Goal: Use online tool/utility: Utilize a website feature to perform a specific function

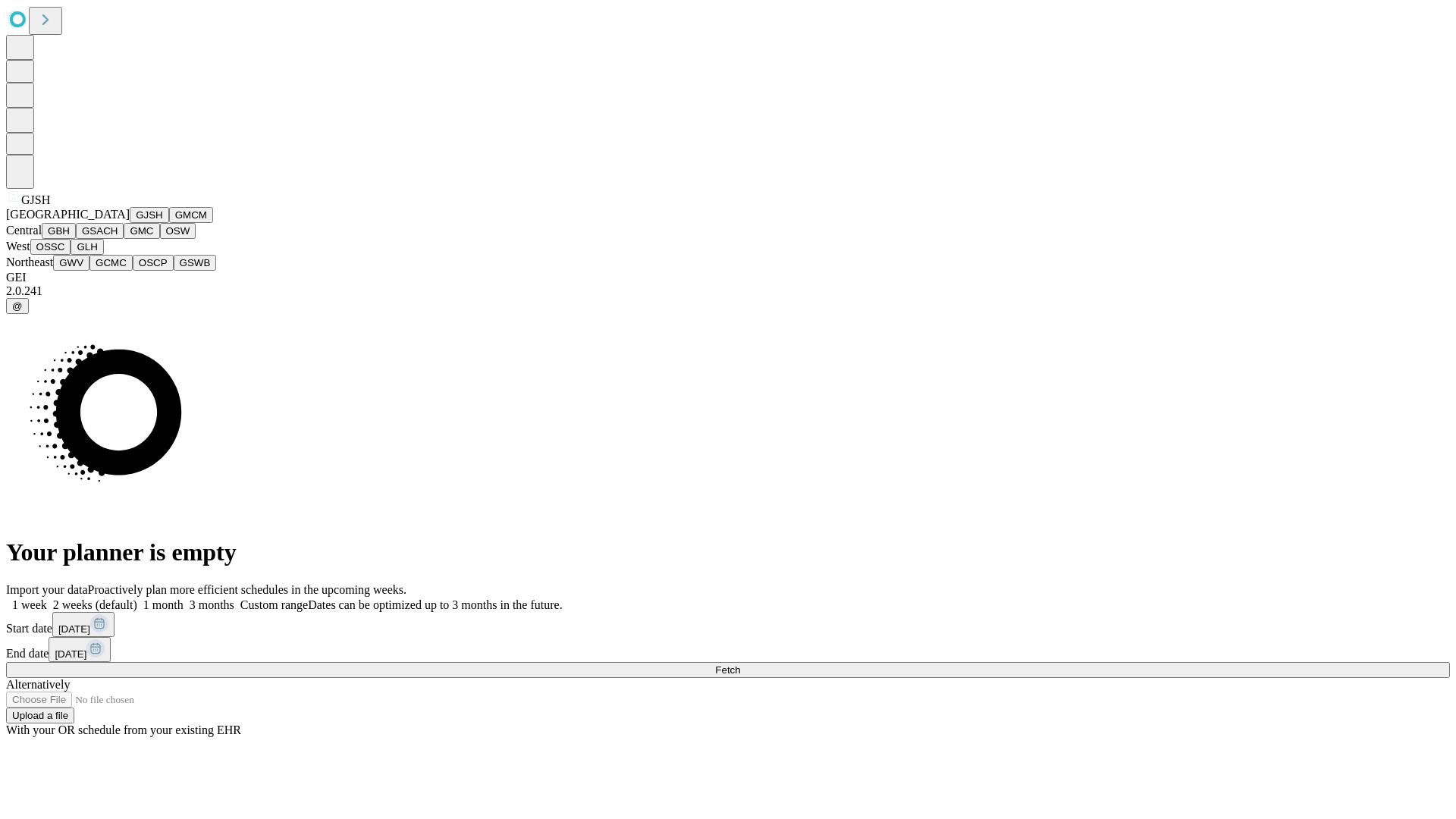
click at [130, 223] on button "GJSH" at bounding box center [149, 215] width 39 height 16
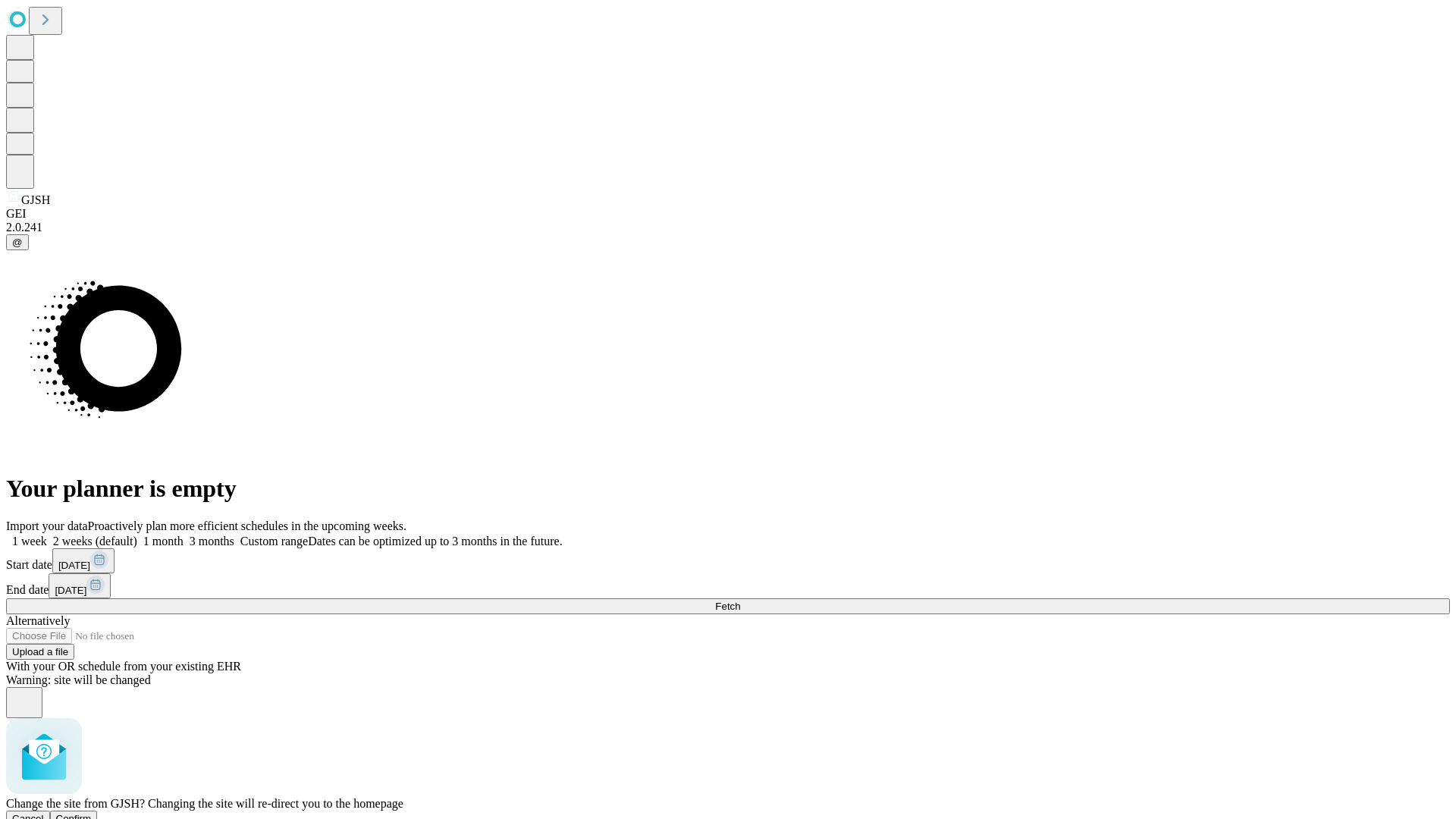
click at [92, 813] on span "Confirm" at bounding box center [74, 818] width 36 height 11
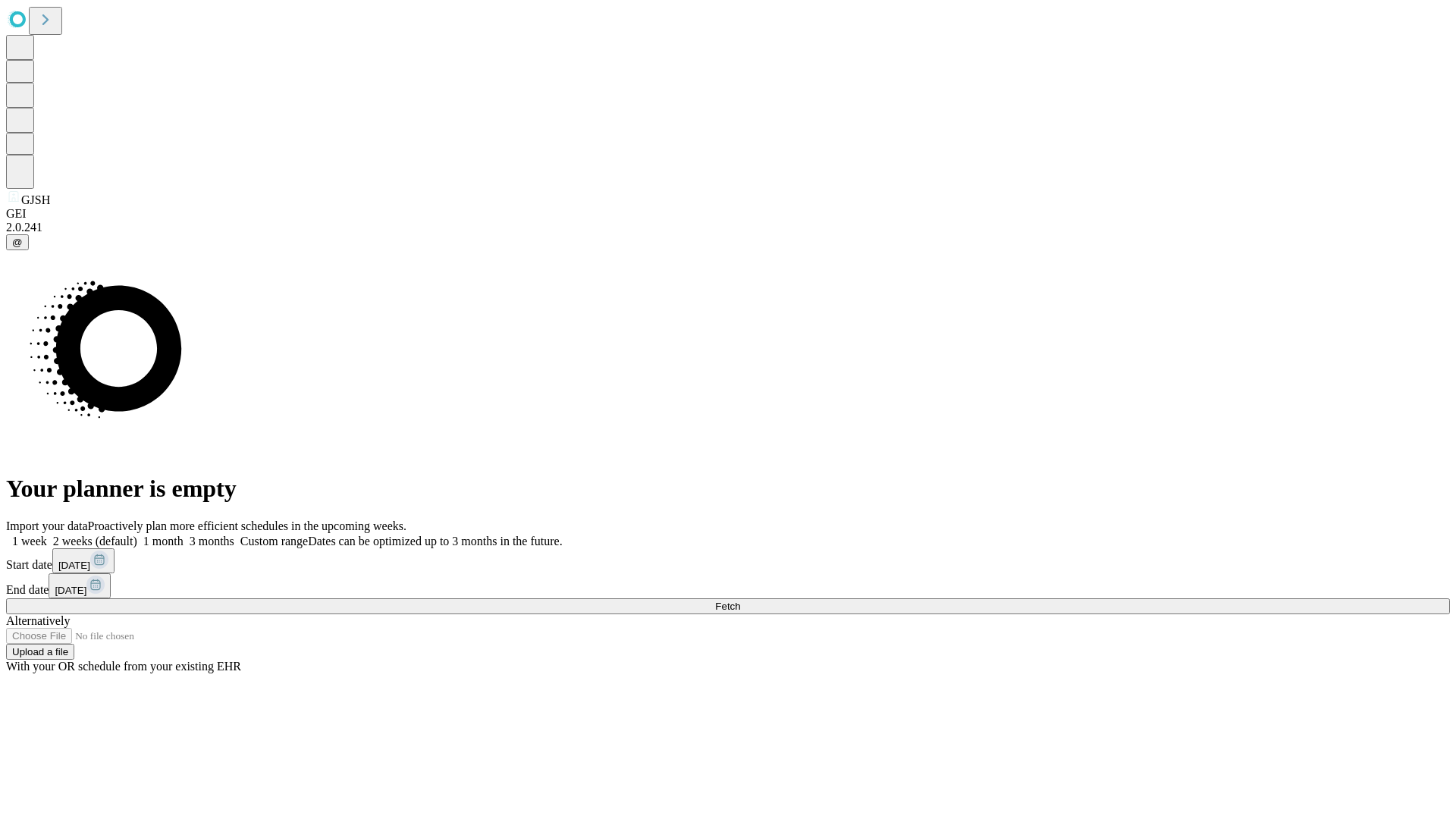
click at [183, 535] on label "1 month" at bounding box center [160, 541] width 46 height 13
click at [741, 601] on span "Fetch" at bounding box center [728, 606] width 25 height 11
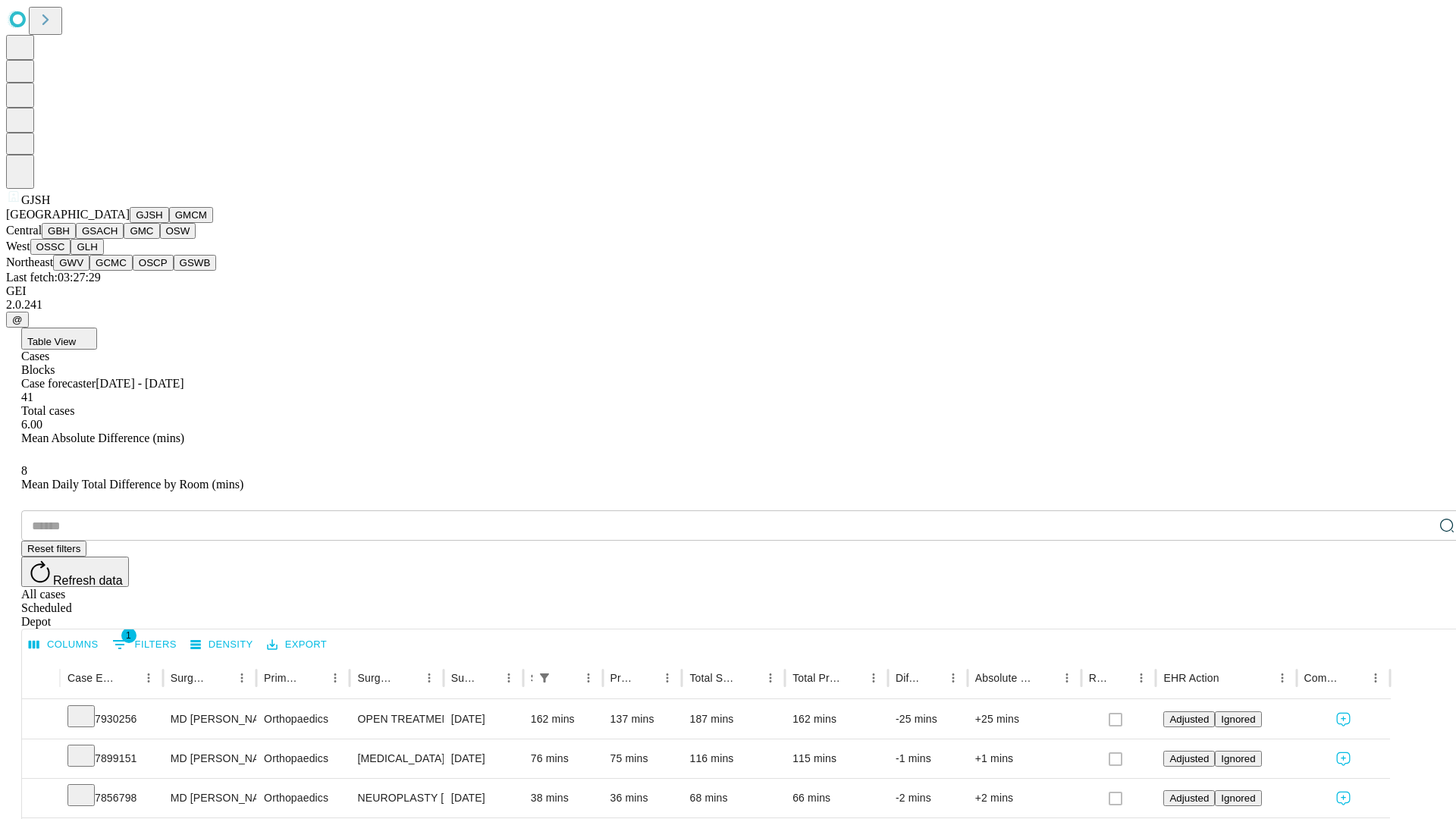
click at [170, 223] on button "GMCM" at bounding box center [191, 215] width 44 height 16
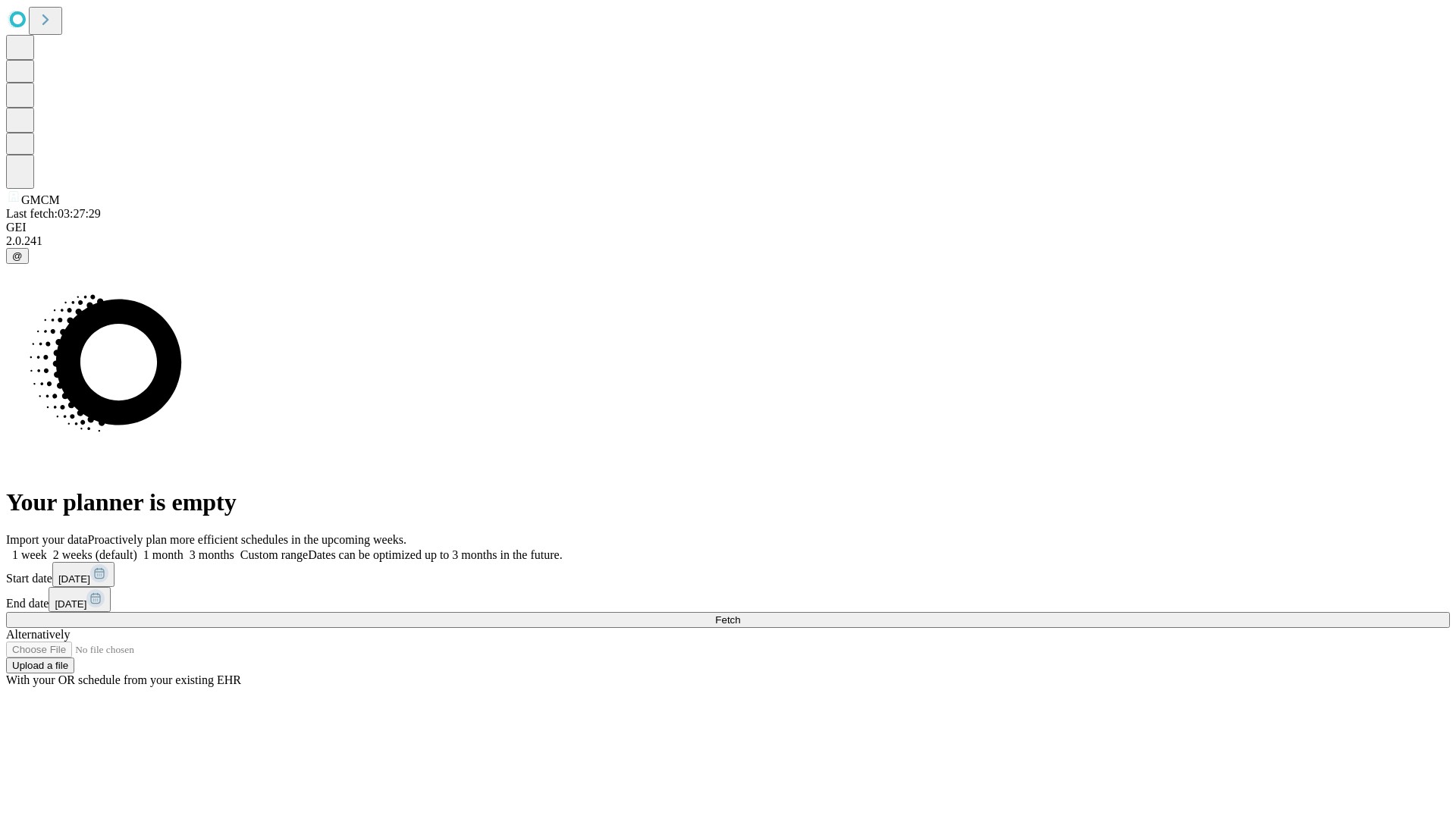
click at [183, 549] on label "1 month" at bounding box center [160, 555] width 46 height 13
click at [741, 615] on span "Fetch" at bounding box center [728, 620] width 25 height 11
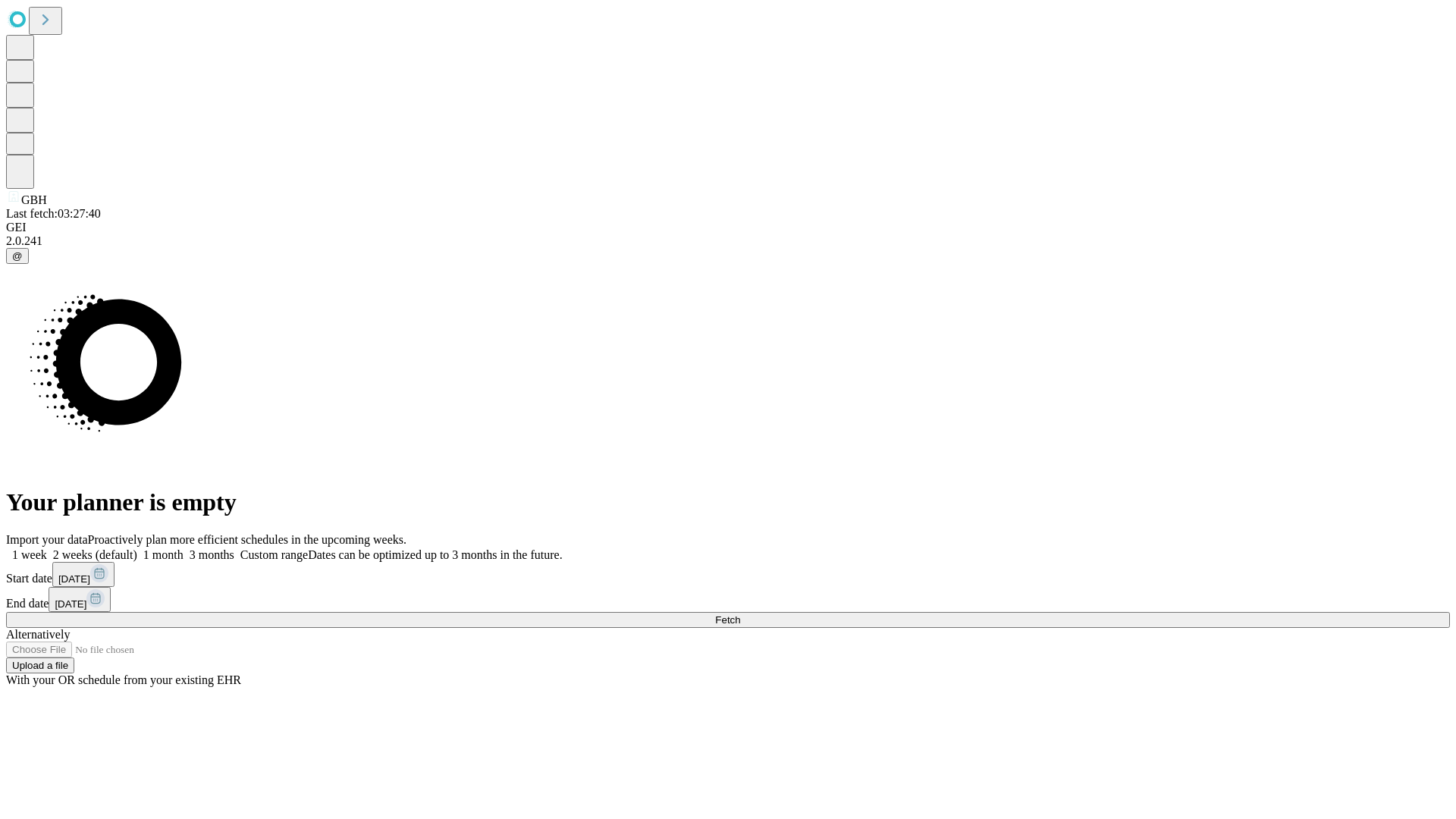
click at [183, 549] on label "1 month" at bounding box center [160, 555] width 46 height 13
click at [741, 615] on span "Fetch" at bounding box center [728, 620] width 25 height 11
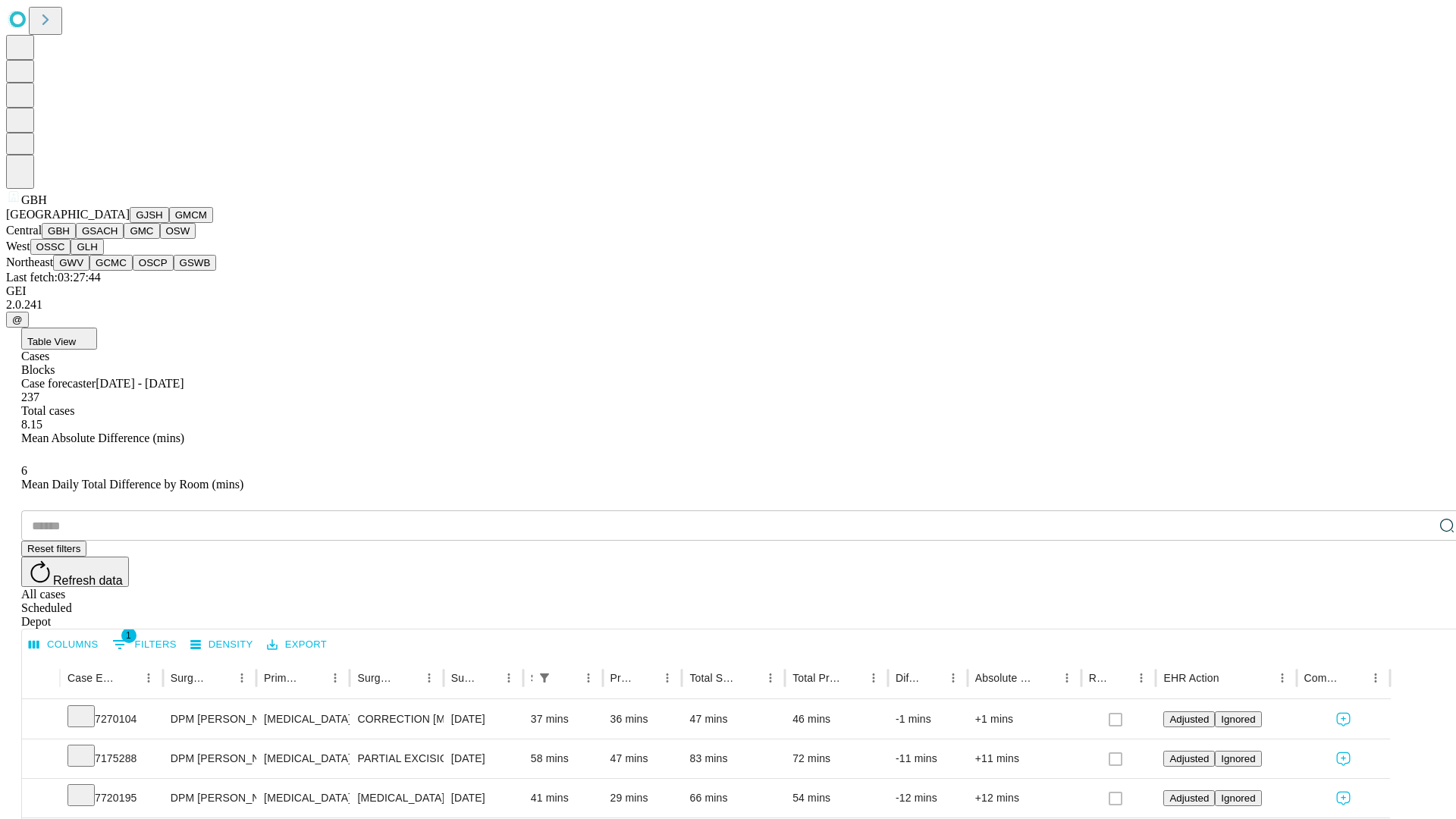
click at [117, 239] on button "GSACH" at bounding box center [99, 231] width 48 height 16
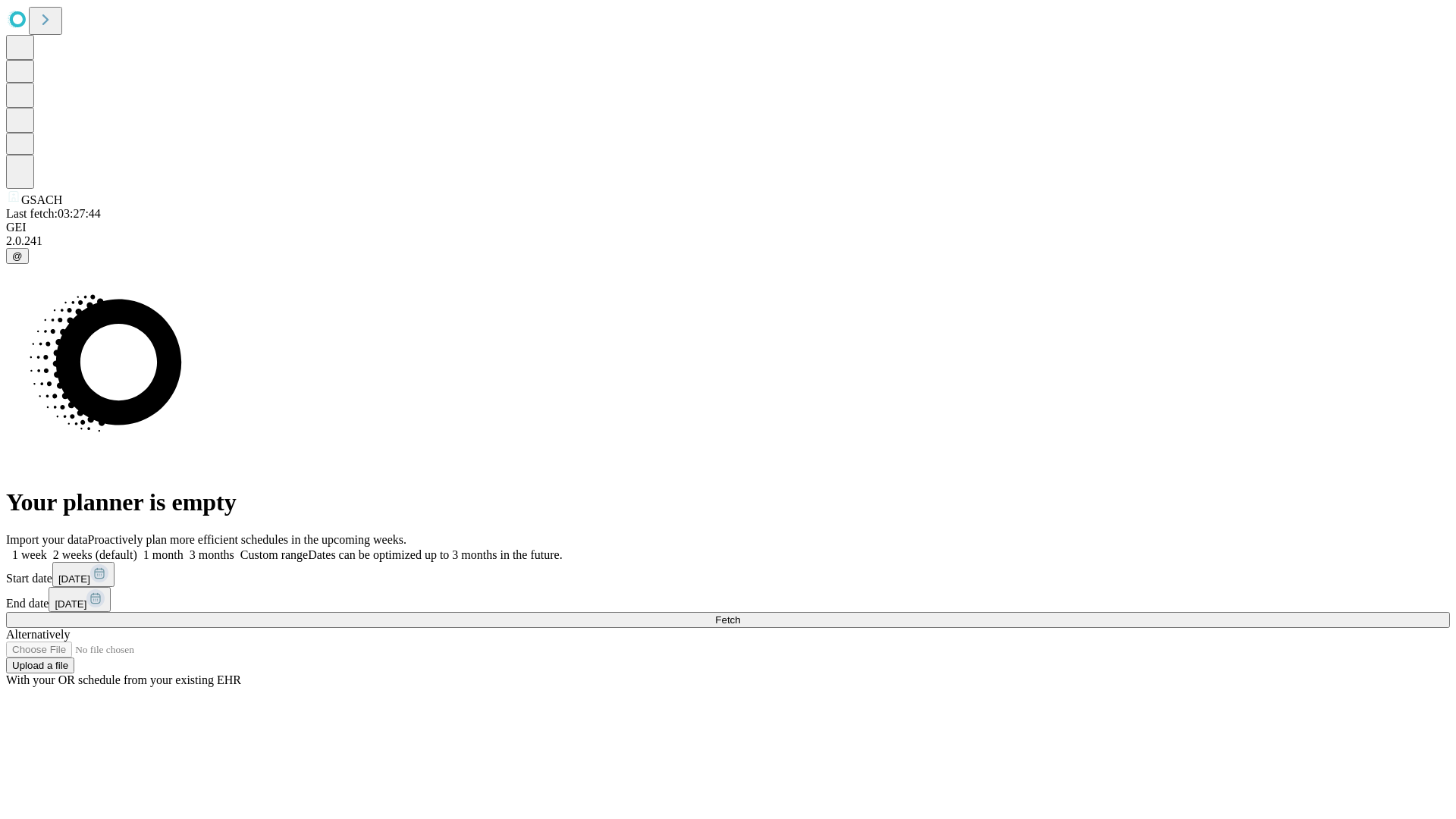
click at [741, 615] on span "Fetch" at bounding box center [728, 620] width 25 height 11
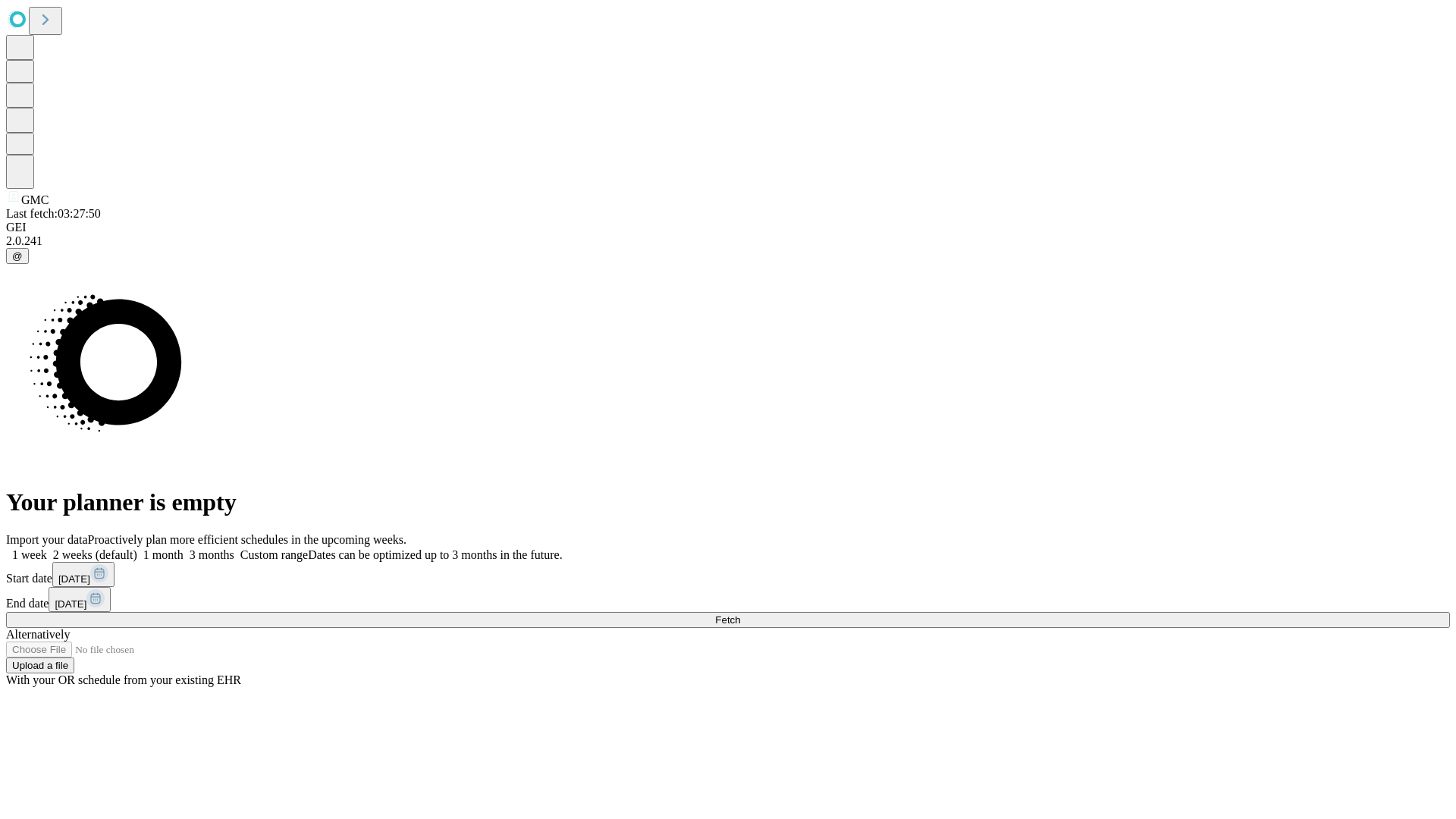
click at [183, 549] on label "1 month" at bounding box center [160, 555] width 46 height 13
click at [741, 615] on span "Fetch" at bounding box center [728, 620] width 25 height 11
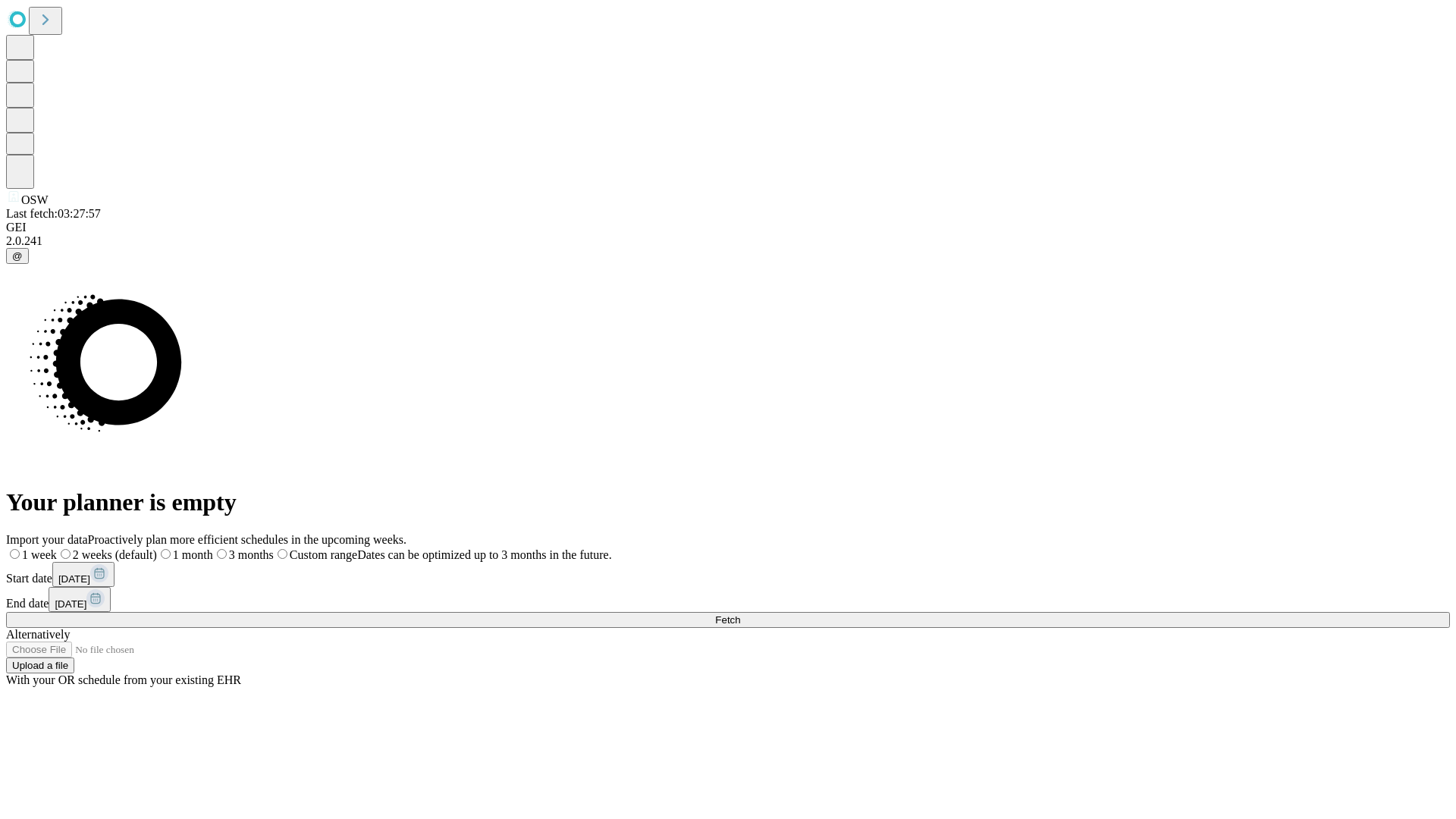
click at [741, 615] on span "Fetch" at bounding box center [728, 620] width 25 height 11
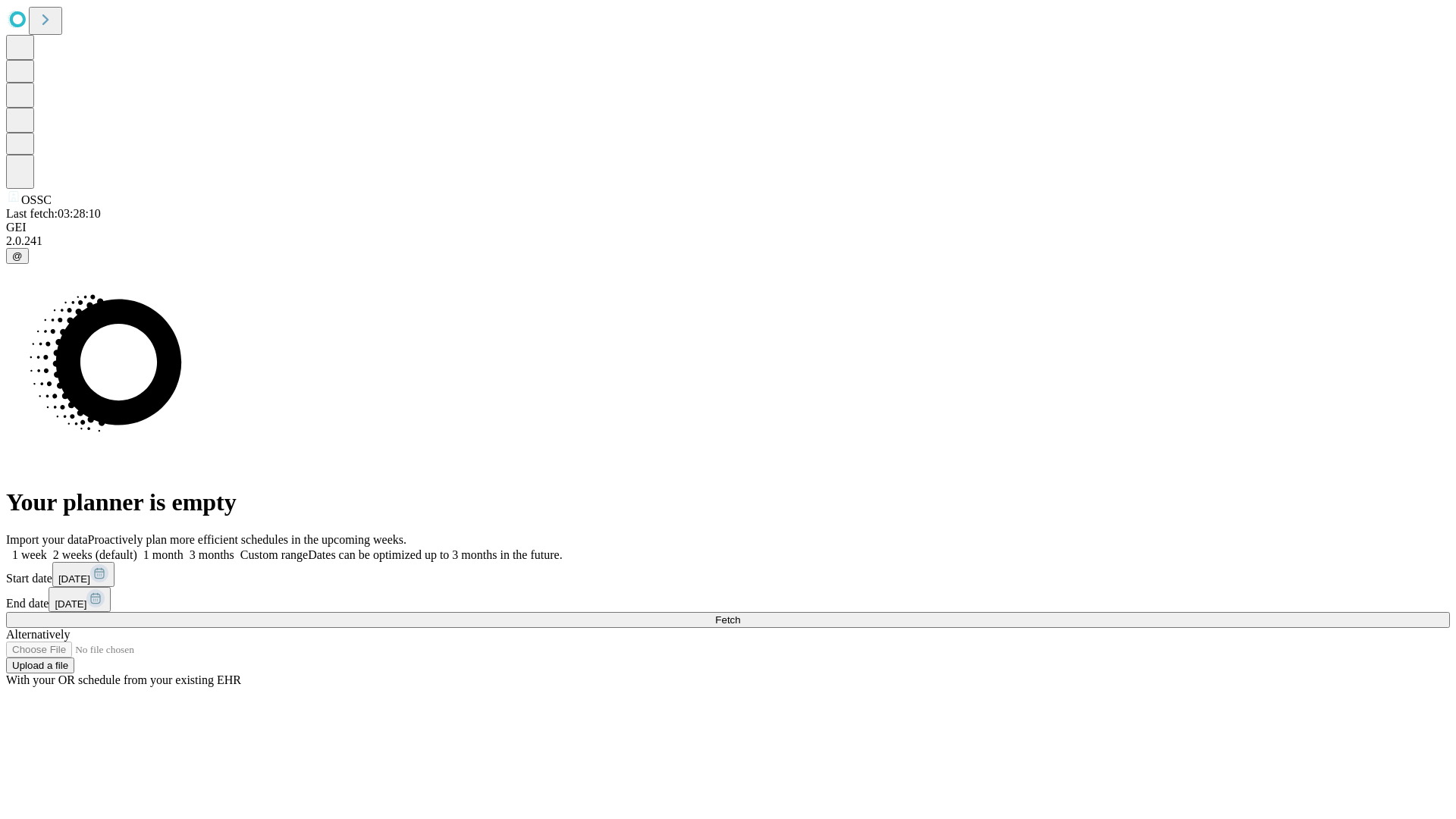
click at [183, 549] on label "1 month" at bounding box center [160, 555] width 46 height 13
click at [741, 615] on span "Fetch" at bounding box center [728, 620] width 25 height 11
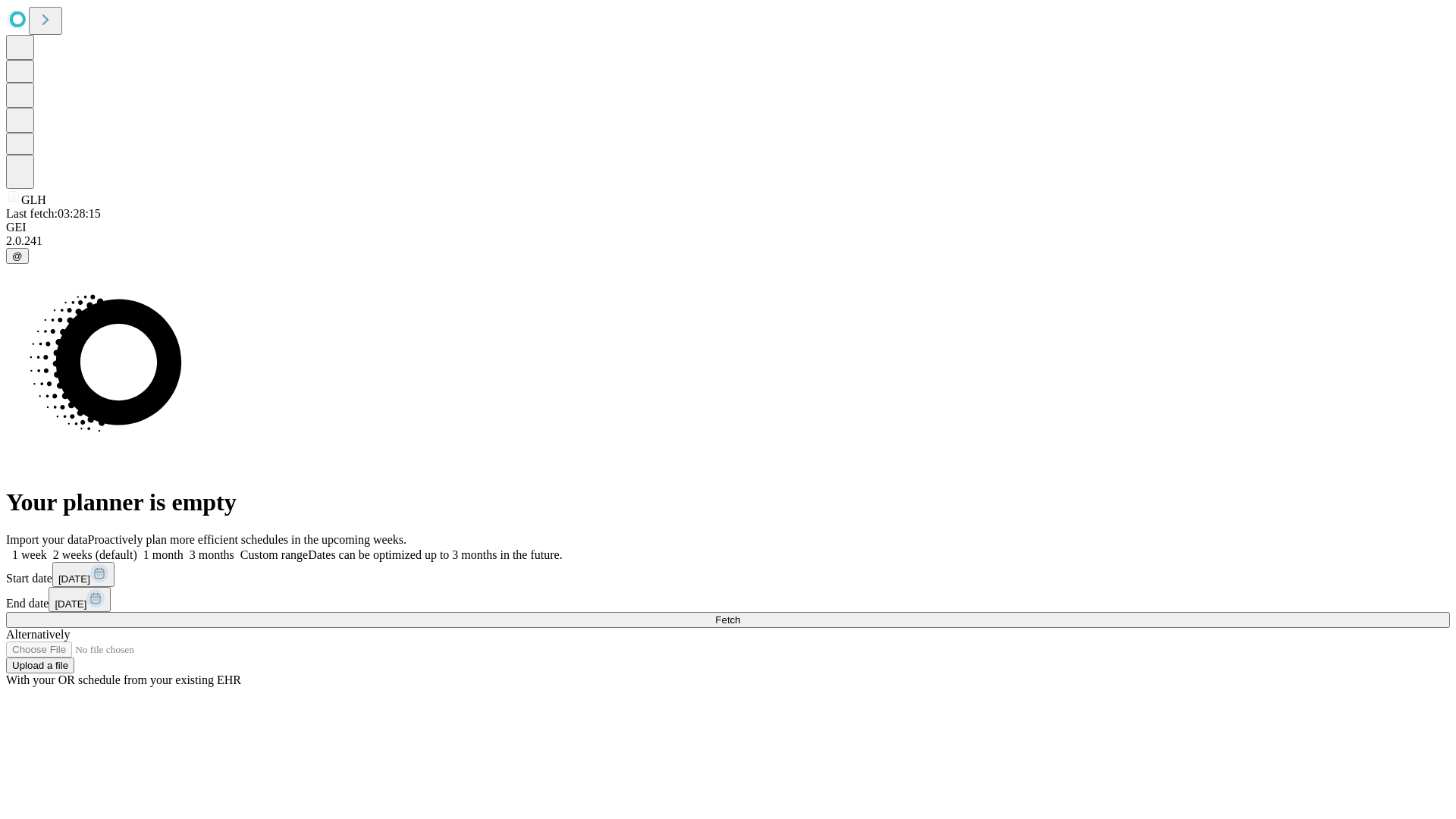
click at [183, 549] on label "1 month" at bounding box center [160, 555] width 46 height 13
click at [741, 615] on span "Fetch" at bounding box center [728, 620] width 25 height 11
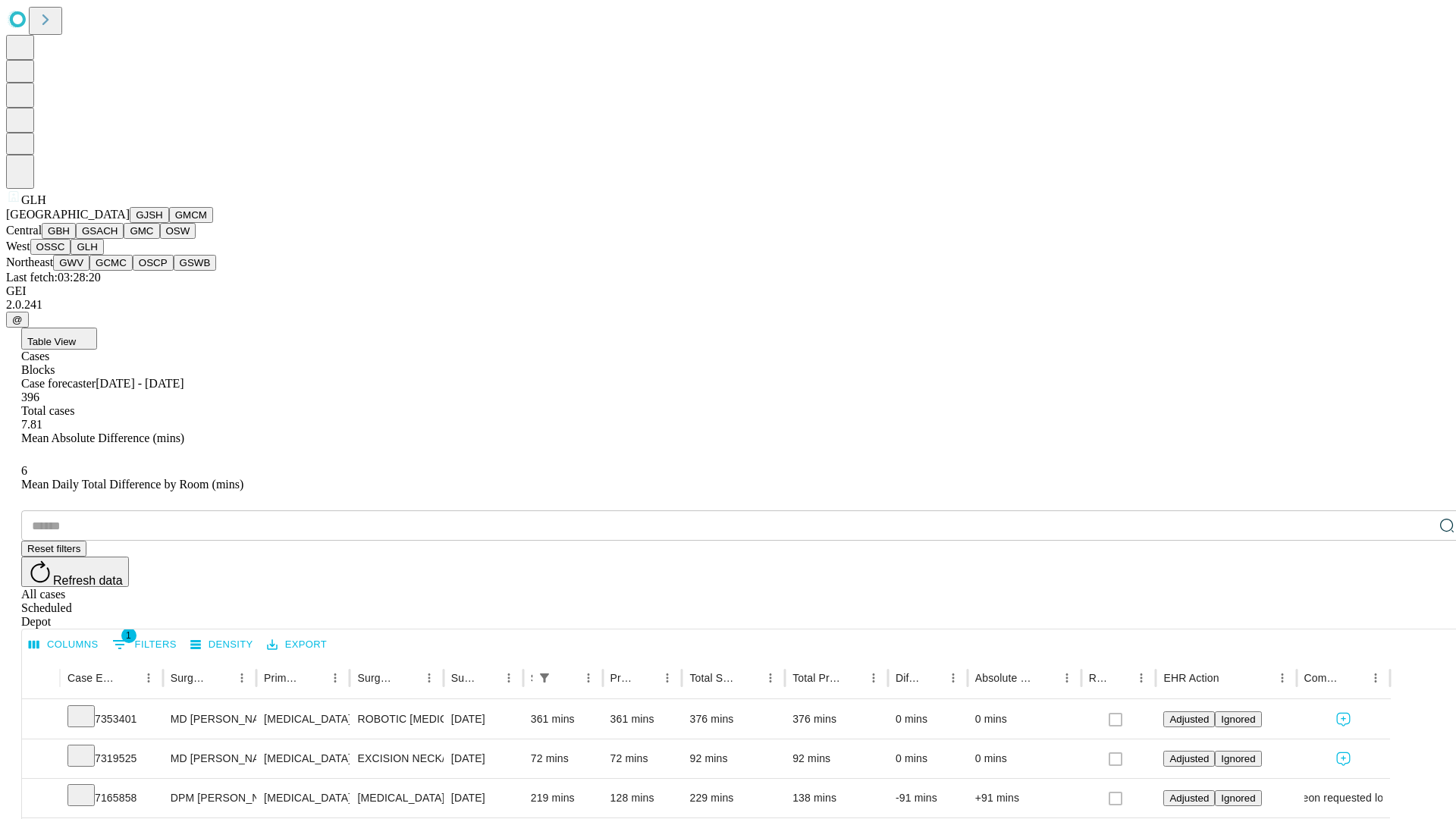
click at [90, 270] on button "GWV" at bounding box center [71, 263] width 37 height 16
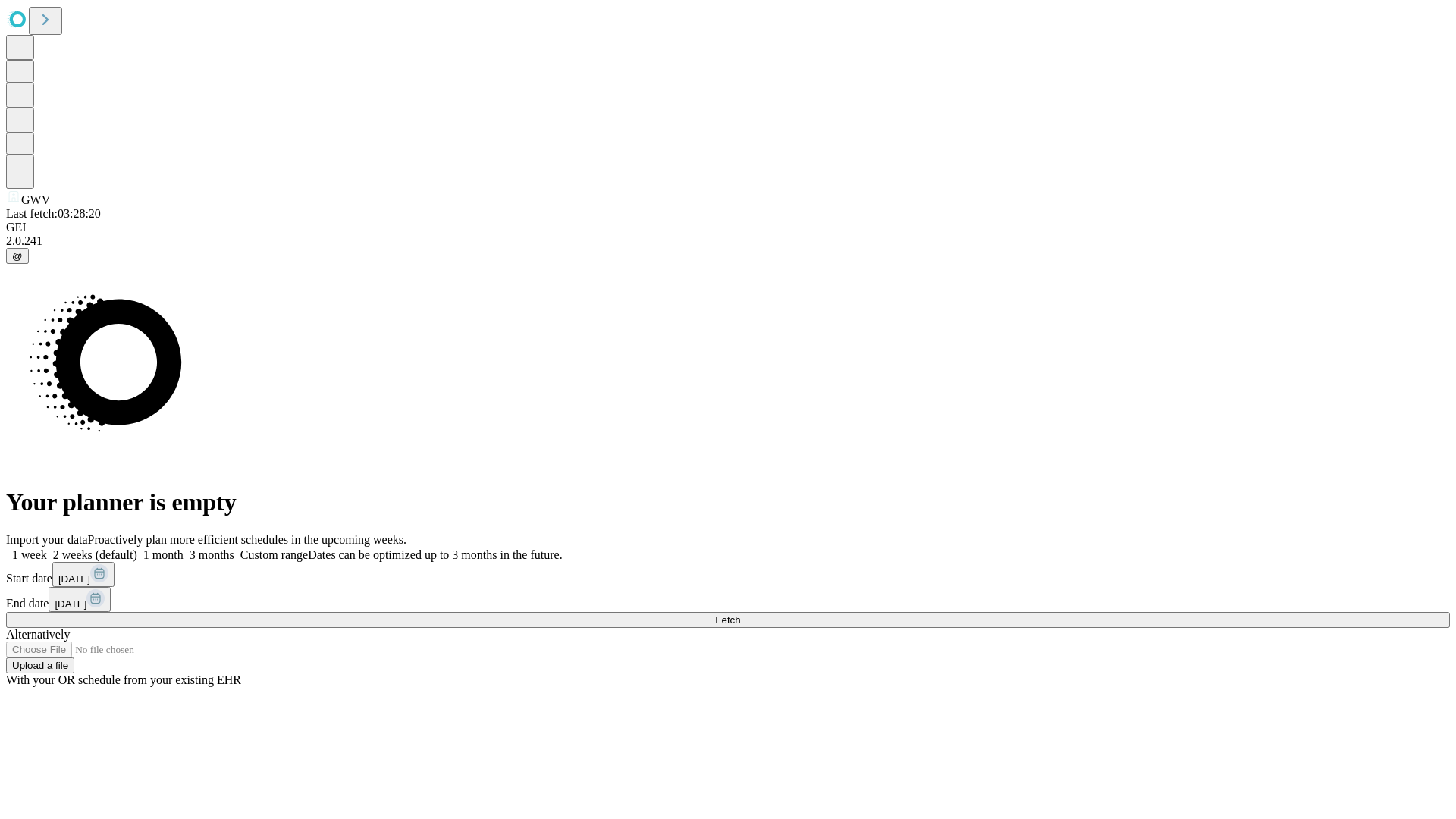
click at [183, 549] on label "1 month" at bounding box center [160, 555] width 46 height 13
click at [741, 615] on span "Fetch" at bounding box center [728, 620] width 25 height 11
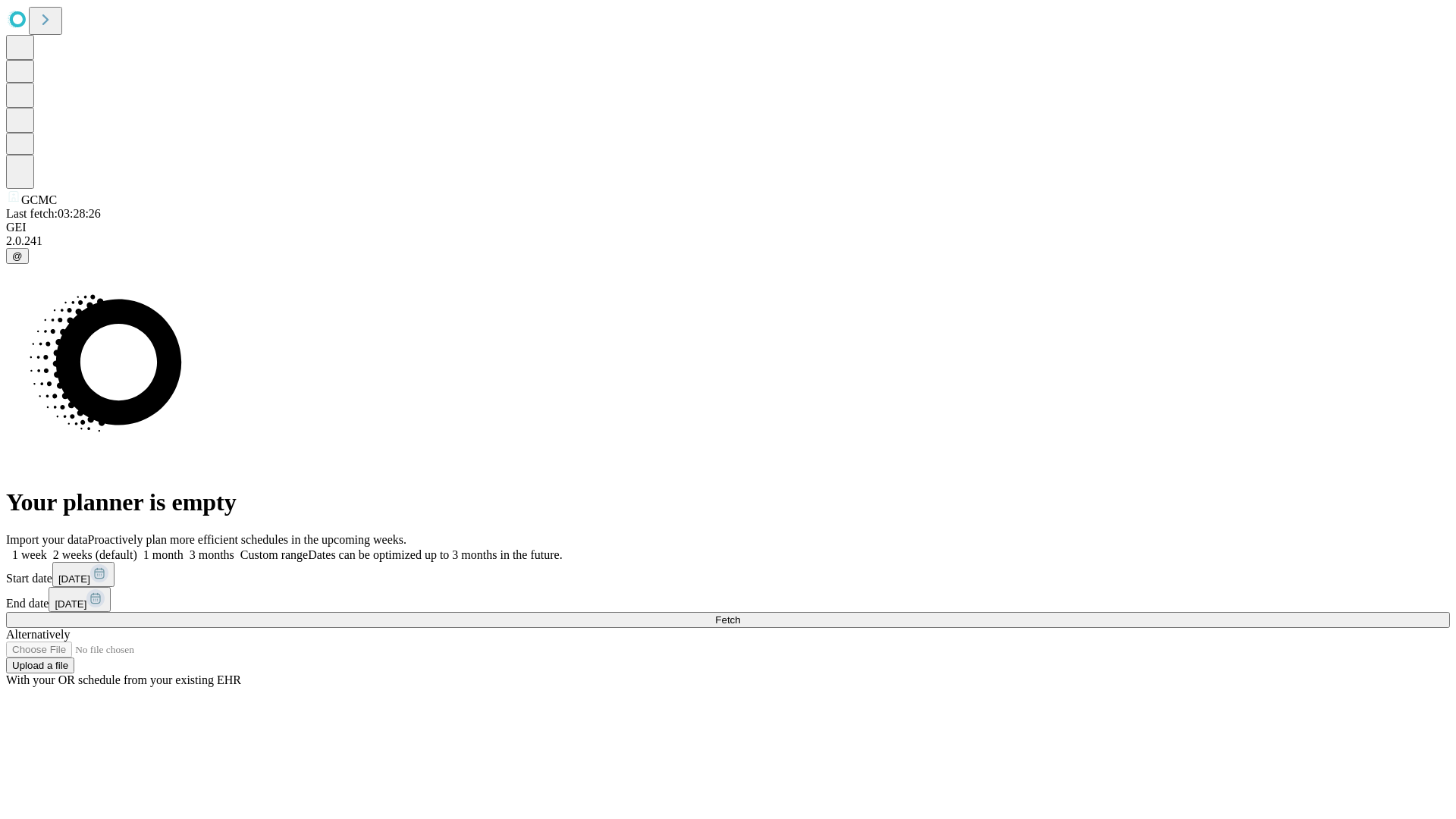
click at [183, 549] on label "1 month" at bounding box center [160, 555] width 46 height 13
click at [741, 615] on span "Fetch" at bounding box center [728, 620] width 25 height 11
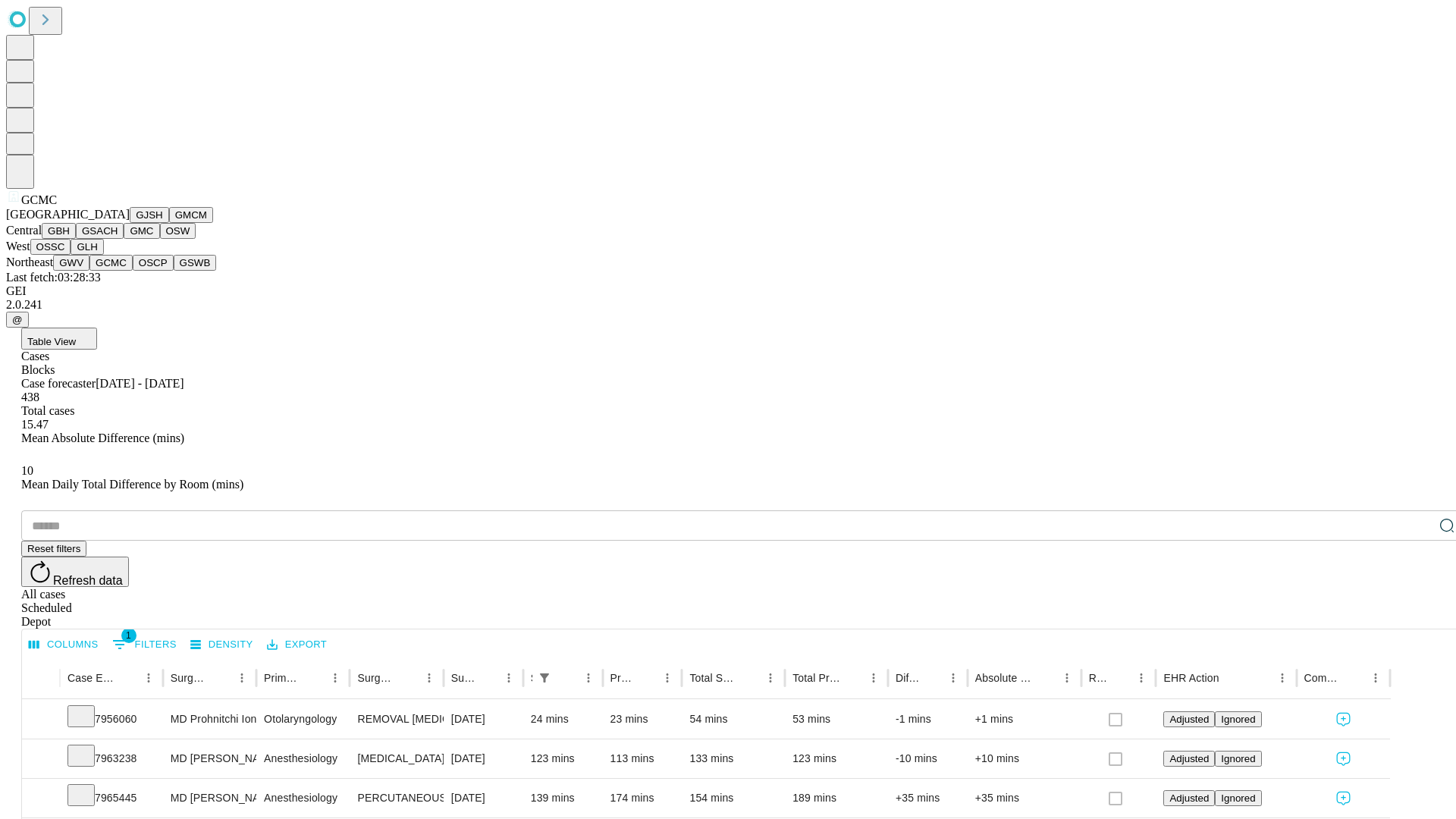
click at [133, 270] on button "OSCP" at bounding box center [153, 263] width 41 height 16
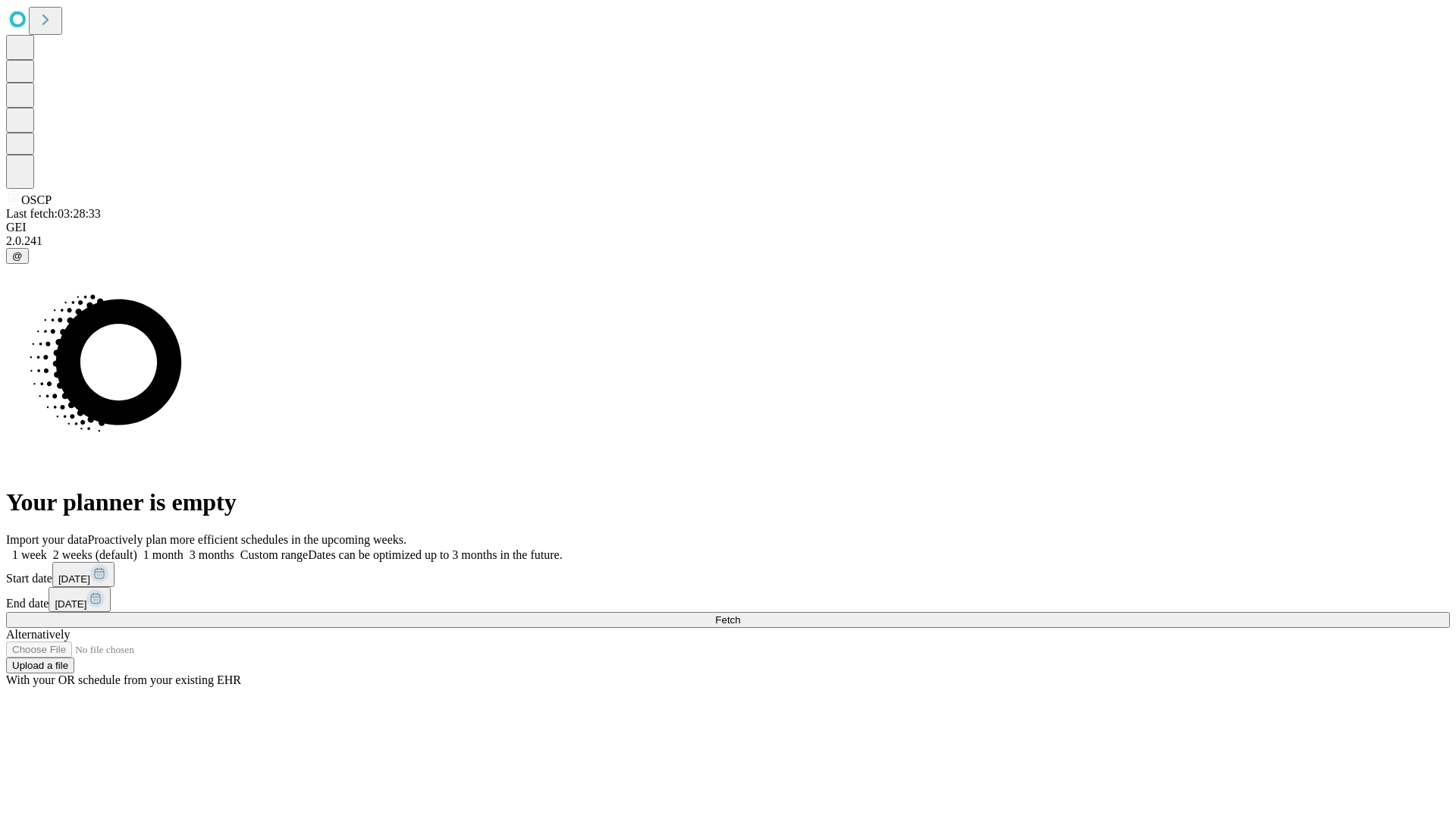
click at [741, 615] on span "Fetch" at bounding box center [728, 620] width 25 height 11
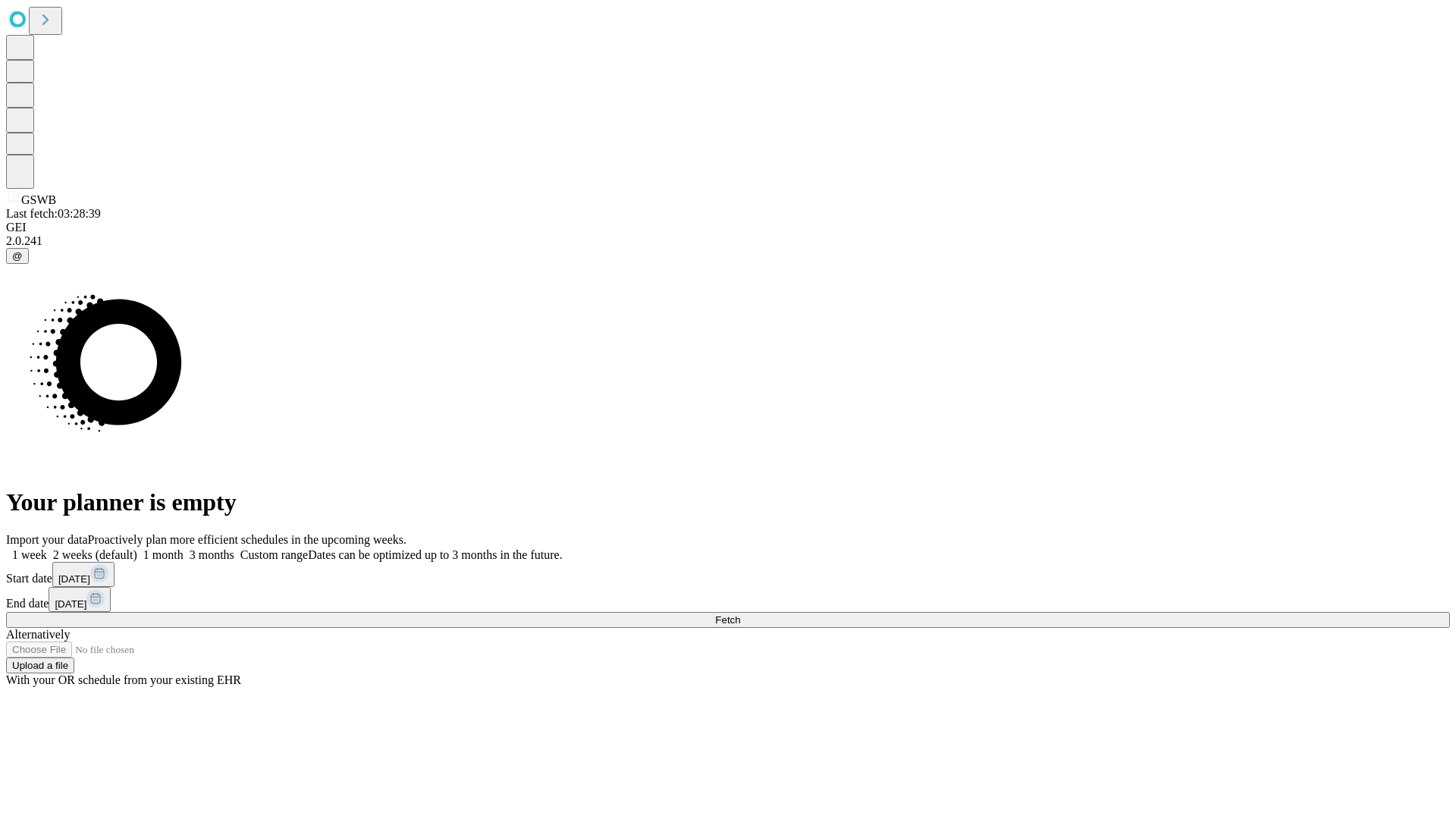
click at [741, 615] on span "Fetch" at bounding box center [728, 620] width 25 height 11
